Goal: Find specific page/section: Find specific page/section

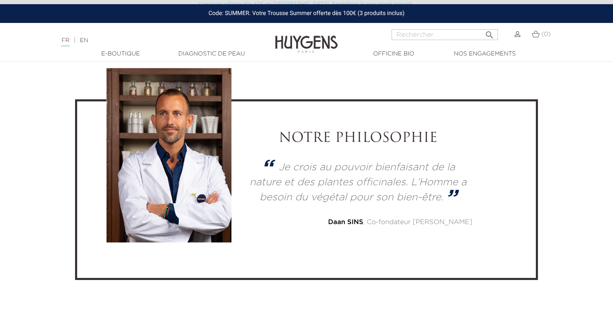
scroll to position [2211, 0]
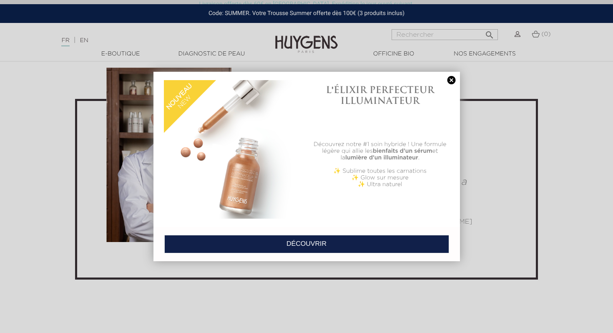
click at [452, 85] on link at bounding box center [452, 80] width 12 height 9
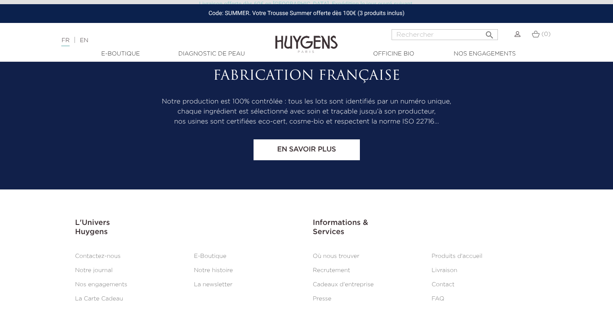
scroll to position [3490, 0]
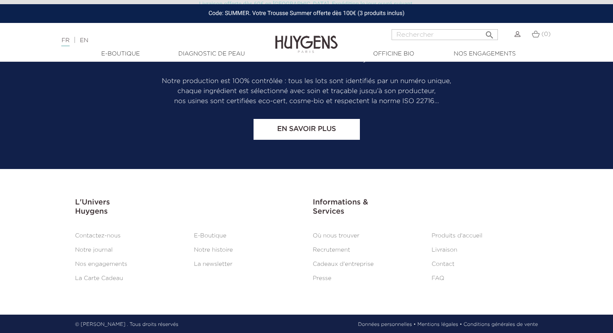
click at [207, 235] on link "E-Boutique" at bounding box center [210, 236] width 33 height 6
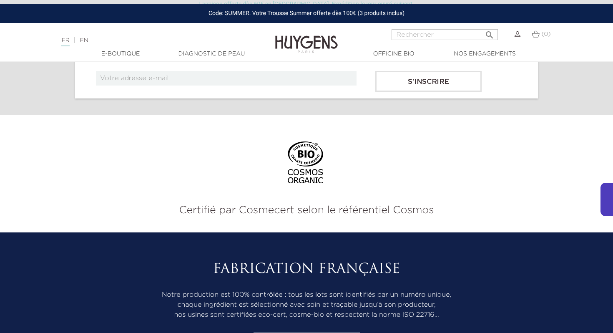
scroll to position [2735, 0]
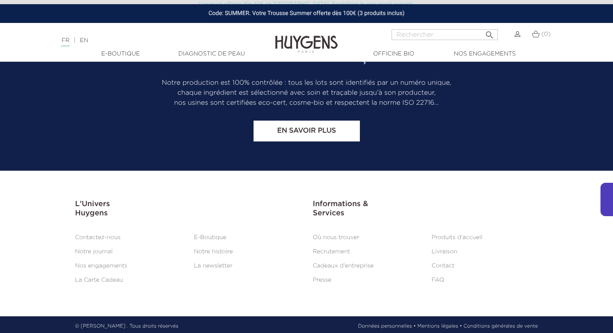
click at [335, 234] on link "Où nous trouver" at bounding box center [336, 237] width 47 height 6
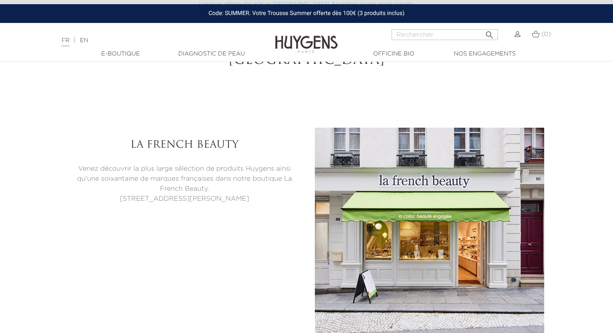
scroll to position [1977, 0]
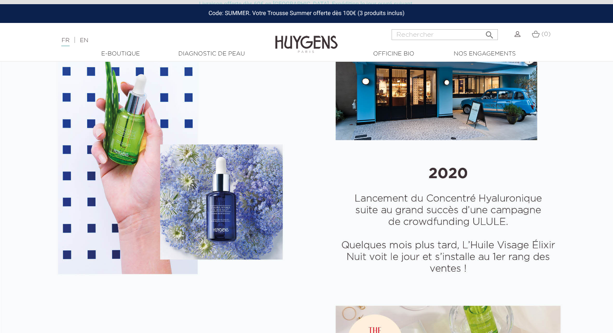
select select "FR"
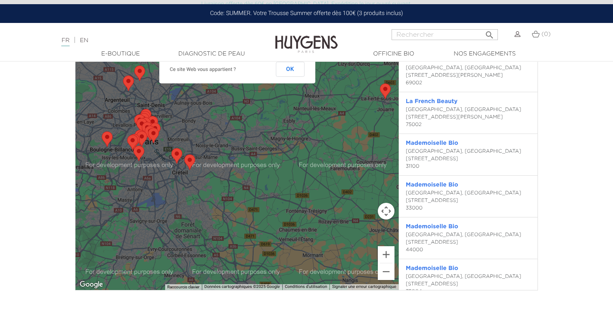
scroll to position [1908, 0]
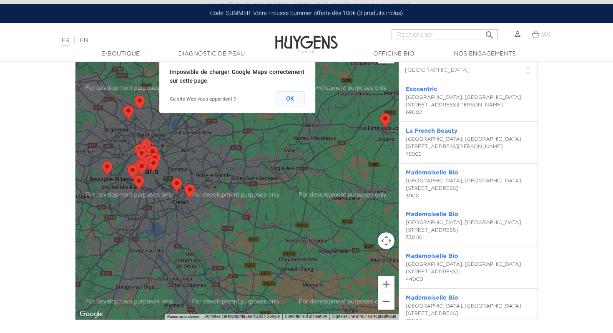
click at [282, 96] on button "OK" at bounding box center [290, 98] width 29 height 15
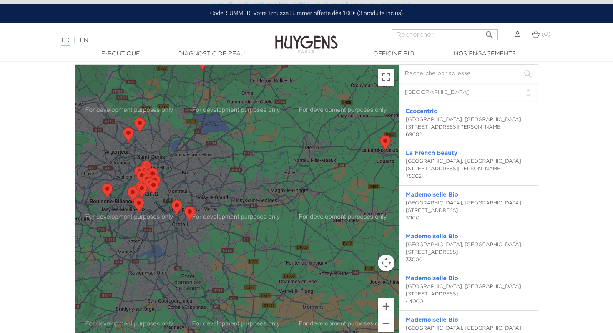
scroll to position [1880, 0]
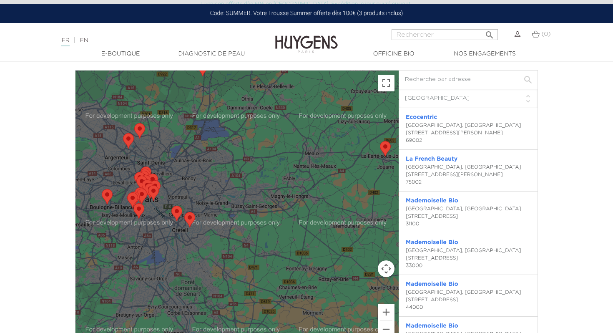
click at [503, 94] on select "Filtre pays Tous les pays Canada France Japon Pays-bas Suisse États-Unis Colomb…" at bounding box center [468, 98] width 139 height 19
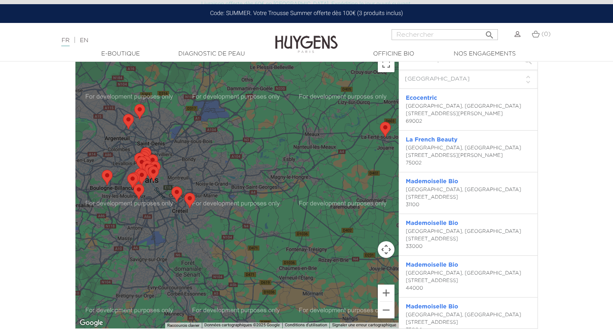
scroll to position [1900, 0]
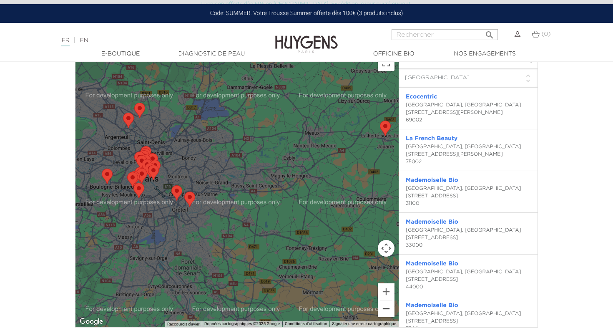
click at [387, 306] on button "Zoom arrière" at bounding box center [386, 308] width 17 height 17
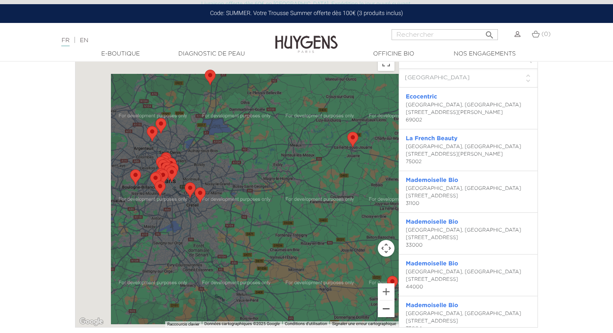
click at [385, 310] on button "Zoom arrière" at bounding box center [386, 308] width 17 height 17
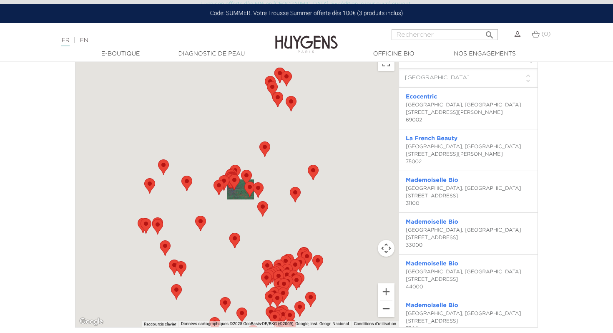
click at [385, 310] on button "Zoom arrière" at bounding box center [386, 308] width 17 height 17
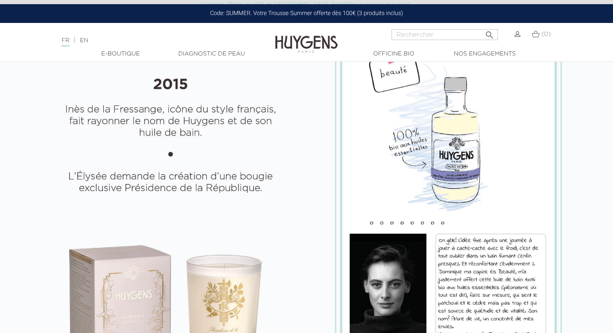
scroll to position [935, 0]
